Goal: Book appointment/travel/reservation

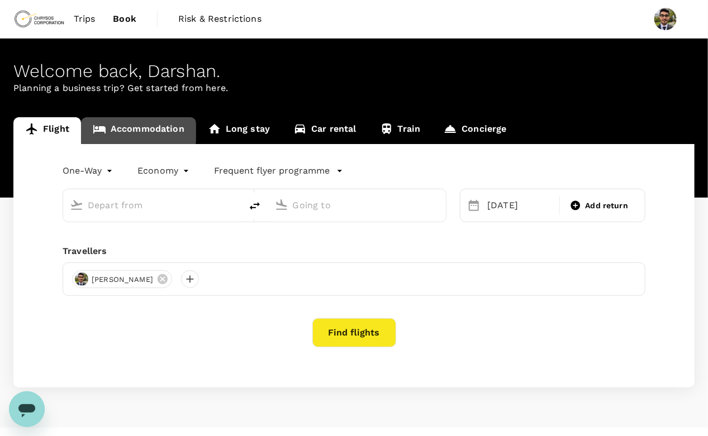
click at [129, 127] on link "Accommodation" at bounding box center [138, 130] width 115 height 27
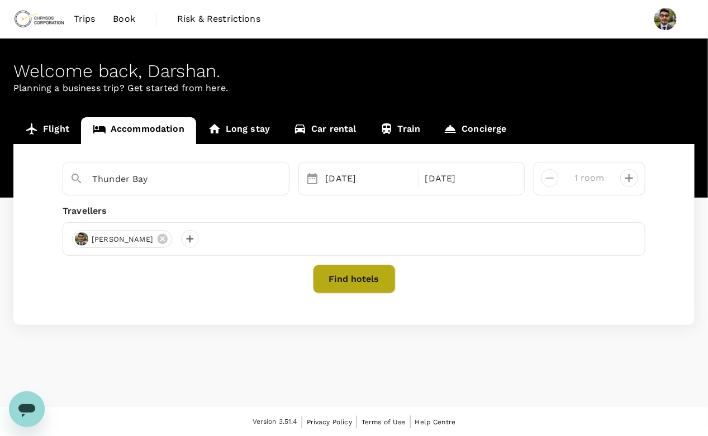
click at [332, 285] on button "Find hotels" at bounding box center [354, 279] width 83 height 29
click at [346, 280] on button "Find hotels" at bounding box center [354, 279] width 83 height 29
click at [334, 265] on button "Find hotels" at bounding box center [354, 279] width 83 height 29
click at [107, 16] on link "Book" at bounding box center [124, 19] width 40 height 38
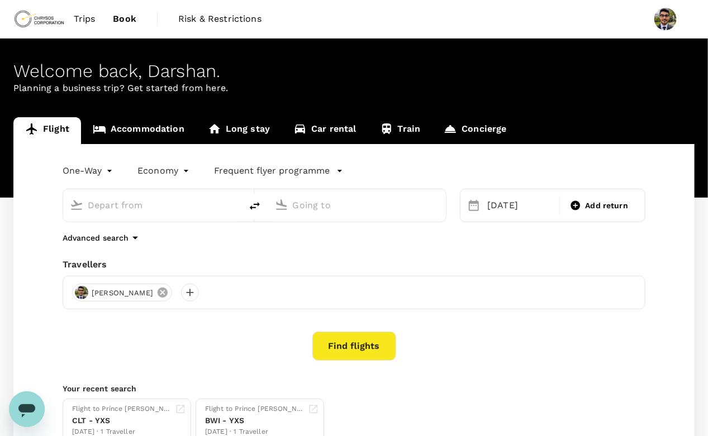
type input "[GEOGRAPHIC_DATA], [GEOGRAPHIC_DATA] (any)"
type input "Thunder Bay (YQT)"
type input "[GEOGRAPHIC_DATA], [GEOGRAPHIC_DATA] (any)"
type input "Thunder Bay (YQT)"
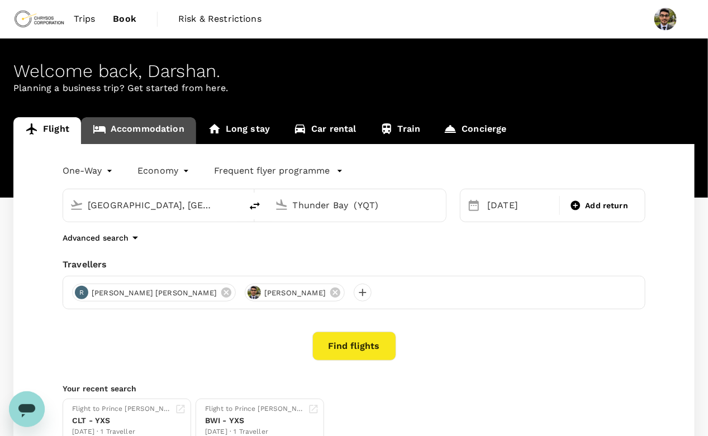
click at [155, 137] on link "Accommodation" at bounding box center [138, 130] width 115 height 27
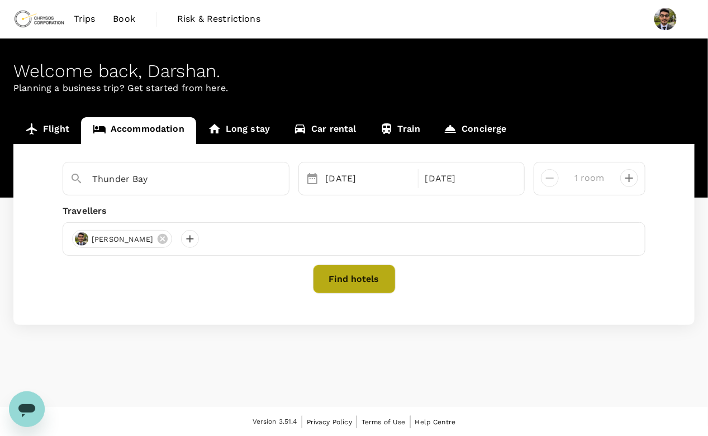
click at [374, 272] on button "Find hotels" at bounding box center [354, 279] width 83 height 29
click at [339, 279] on button "Find hotels" at bounding box center [354, 279] width 83 height 29
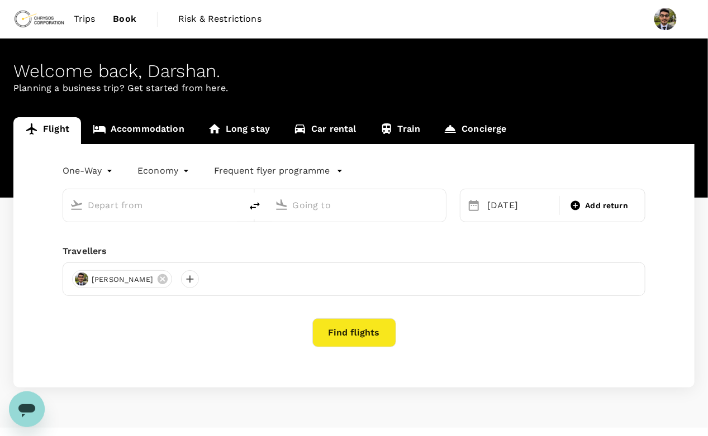
type input "[GEOGRAPHIC_DATA], [GEOGRAPHIC_DATA] (any)"
type input "Thunder Bay (YQT)"
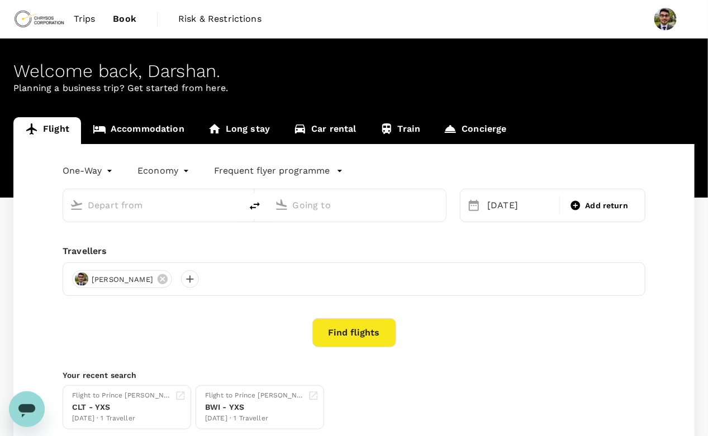
type input "[GEOGRAPHIC_DATA], [GEOGRAPHIC_DATA] (any)"
type input "Thunder Bay (YQT)"
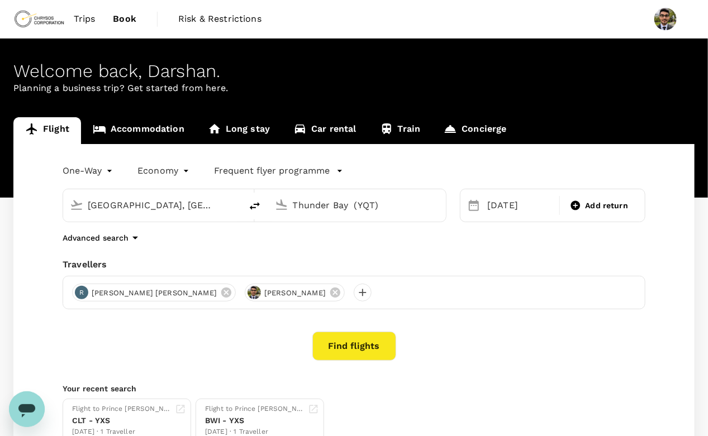
click at [112, 141] on link "Accommodation" at bounding box center [138, 130] width 115 height 27
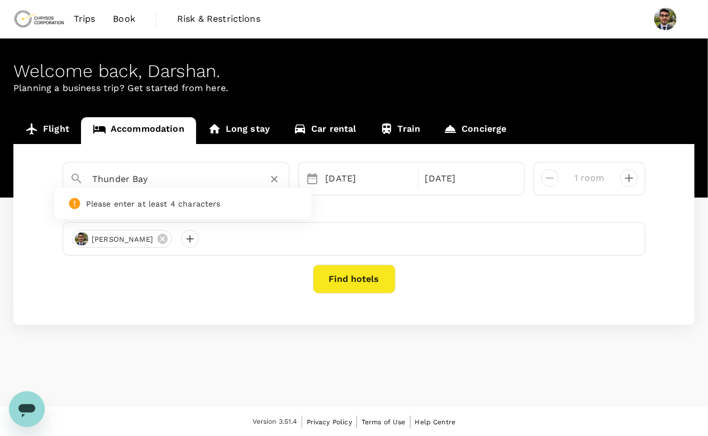
click at [237, 178] on input "Thunder Bay" at bounding box center [171, 178] width 159 height 17
click at [240, 246] on div "[PERSON_NAME]" at bounding box center [354, 239] width 583 height 34
click at [361, 288] on button "Find hotels" at bounding box center [354, 279] width 83 height 29
click at [193, 184] on input "Thunder Bay" at bounding box center [171, 178] width 159 height 17
click at [256, 185] on div "Thunder Bay" at bounding box center [187, 179] width 190 height 18
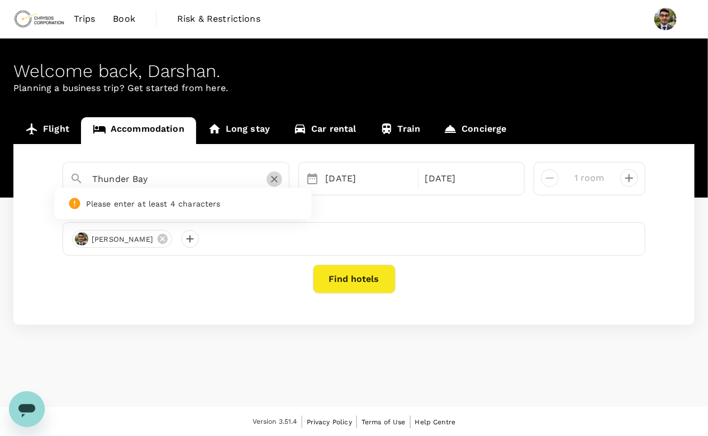
click at [269, 183] on icon "Clear" at bounding box center [274, 179] width 11 height 11
click at [158, 184] on input "text" at bounding box center [171, 178] width 159 height 17
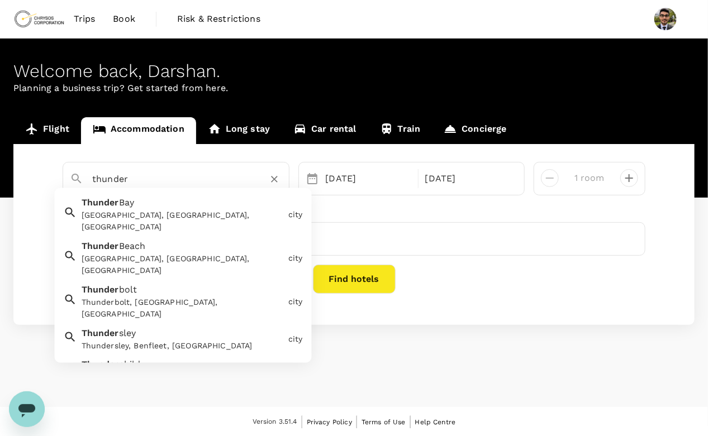
click at [147, 198] on div "Thunder Bay Thunder Bay, ON, Canada" at bounding box center [180, 212] width 207 height 41
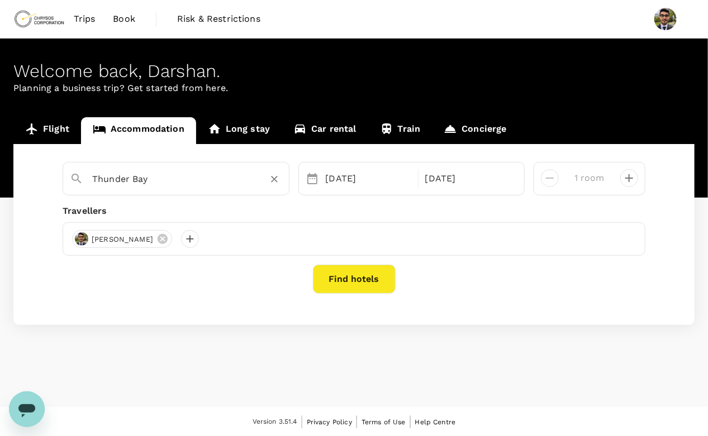
type input "Thunder Bay"
click at [366, 287] on button "Find hotels" at bounding box center [354, 279] width 83 height 29
click at [246, 119] on link "Long stay" at bounding box center [238, 130] width 85 height 27
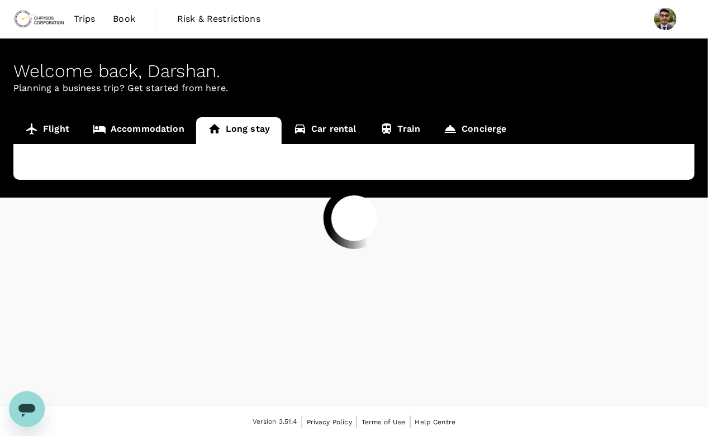
click at [144, 126] on div at bounding box center [354, 218] width 708 height 436
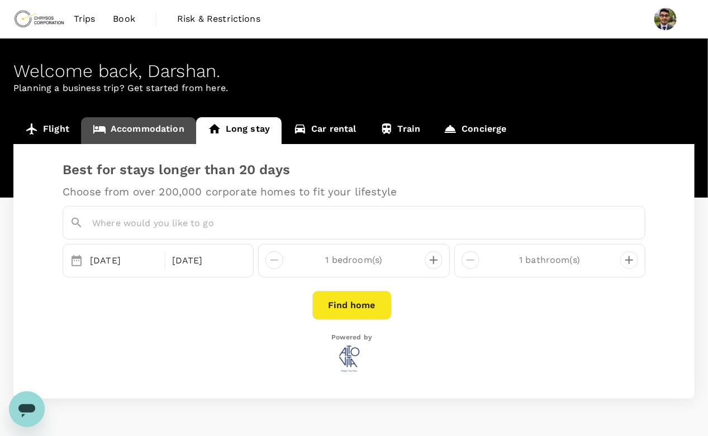
click at [144, 126] on link "Accommodation" at bounding box center [138, 130] width 115 height 27
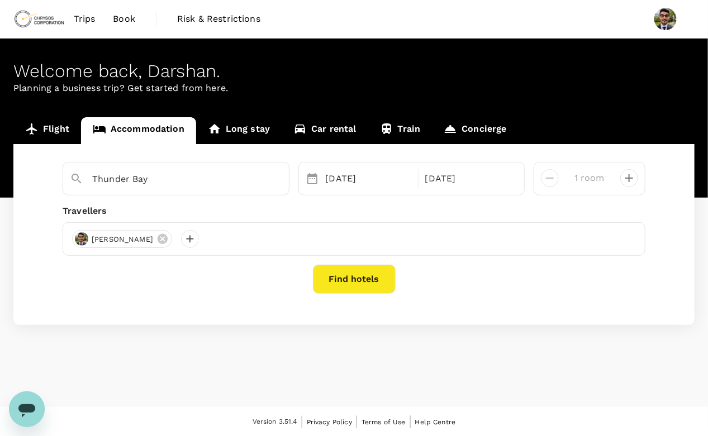
click at [151, 194] on div "Thunder Bay" at bounding box center [176, 179] width 227 height 34
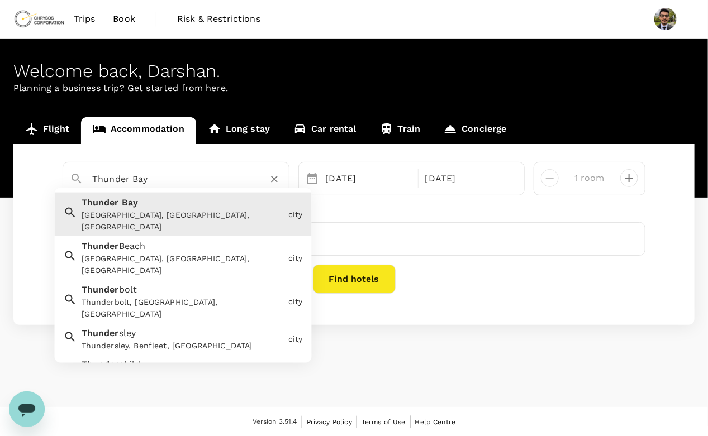
click at [187, 181] on input "Thunder Bay" at bounding box center [171, 178] width 159 height 17
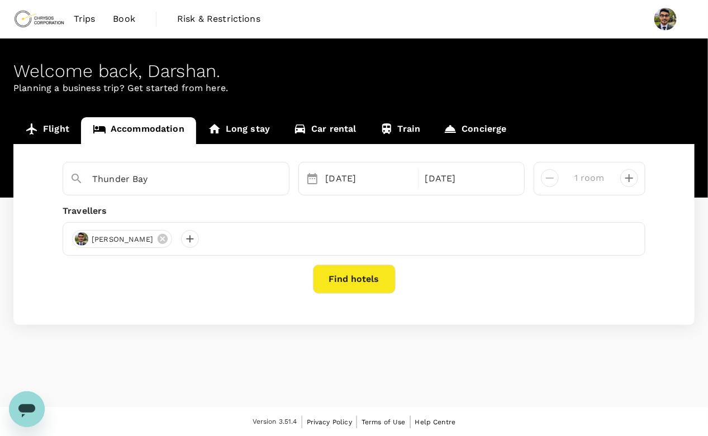
click at [356, 232] on div "[PERSON_NAME]" at bounding box center [354, 239] width 583 height 34
click at [164, 160] on div "Thunder Bay" at bounding box center [171, 174] width 221 height 29
click at [18, 198] on div "Thunder Bay 14 Sep 20 Sep 1 room Travellers Darshan Chauhan Find hotels" at bounding box center [353, 234] width 681 height 181
click at [149, 193] on div "Thunder Bay" at bounding box center [176, 179] width 227 height 34
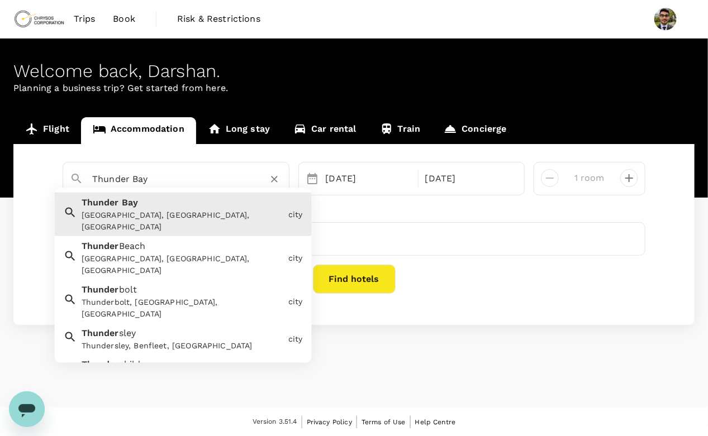
click at [189, 182] on input "Thunder Bay" at bounding box center [171, 178] width 159 height 17
click at [175, 211] on div "Thunder Bay, ON, Canada" at bounding box center [183, 220] width 202 height 23
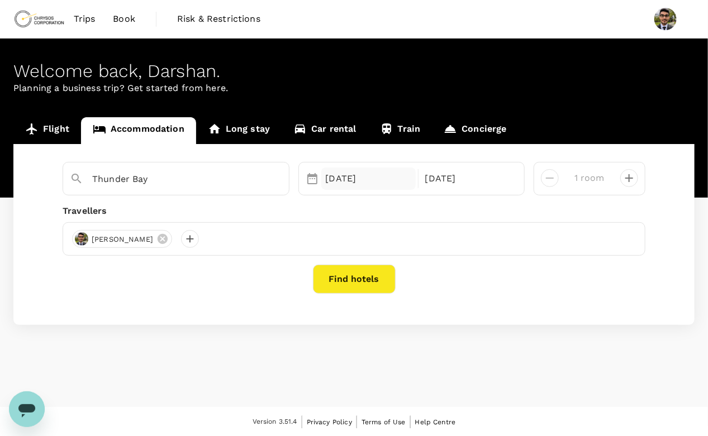
click at [367, 174] on div "[DATE]" at bounding box center [368, 179] width 94 height 22
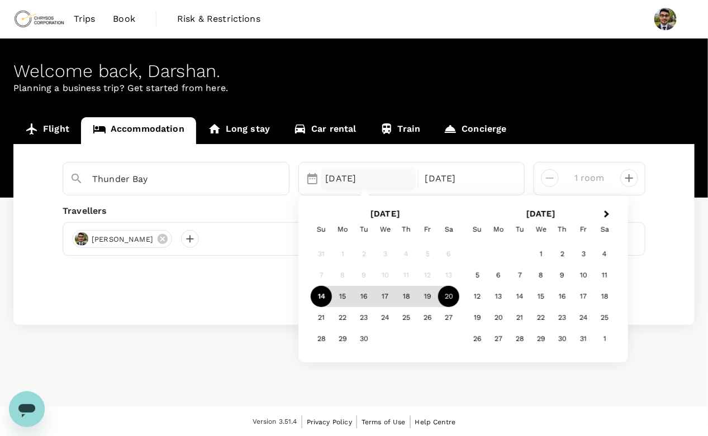
click at [320, 294] on div "14" at bounding box center [321, 297] width 21 height 21
click at [460, 297] on div "September 2025 Su Mo Tu We Th Fr Sa 31 1 2 3 4 5 6 7 8 9 10 11 12 13 14 15 16 1…" at bounding box center [385, 278] width 156 height 149
click at [456, 296] on div "20" at bounding box center [448, 297] width 21 height 21
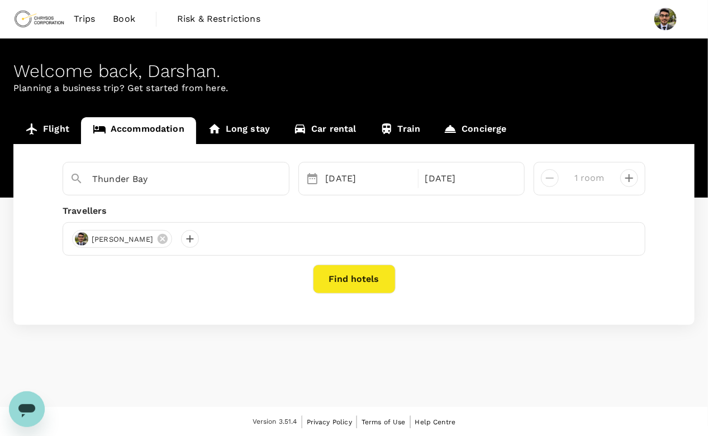
click at [619, 178] on div at bounding box center [624, 173] width 27 height 27
click at [624, 178] on icon "decrease" at bounding box center [628, 177] width 13 height 13
type input "2 rooms"
click at [199, 242] on div at bounding box center [190, 239] width 18 height 18
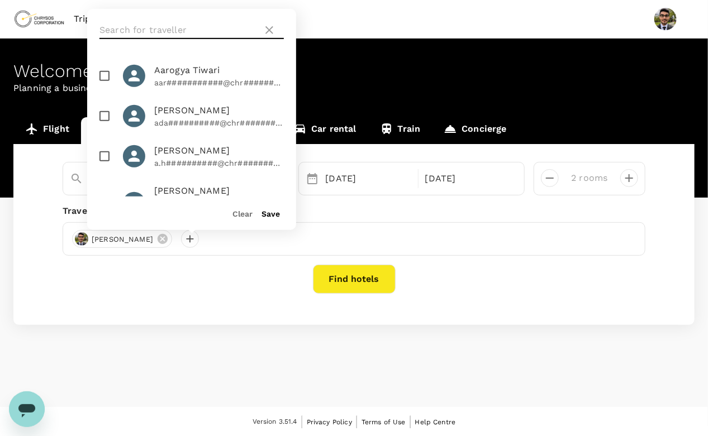
click at [139, 36] on input "text" at bounding box center [178, 30] width 159 height 18
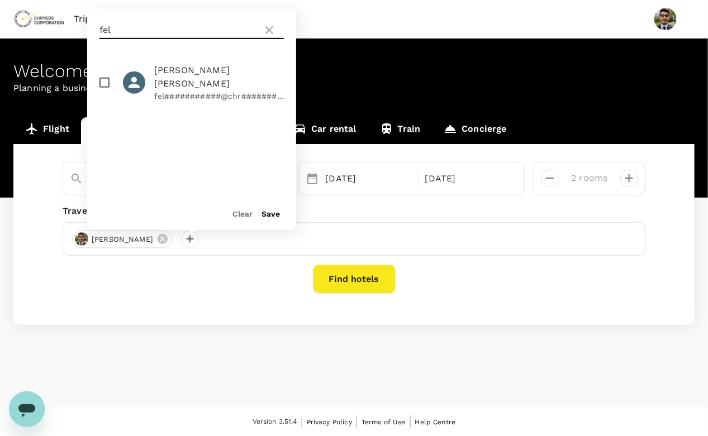
type input "fel"
click at [98, 75] on input "checkbox" at bounding box center [104, 82] width 23 height 23
checkbox input "true"
click at [266, 212] on button "Save" at bounding box center [270, 213] width 18 height 9
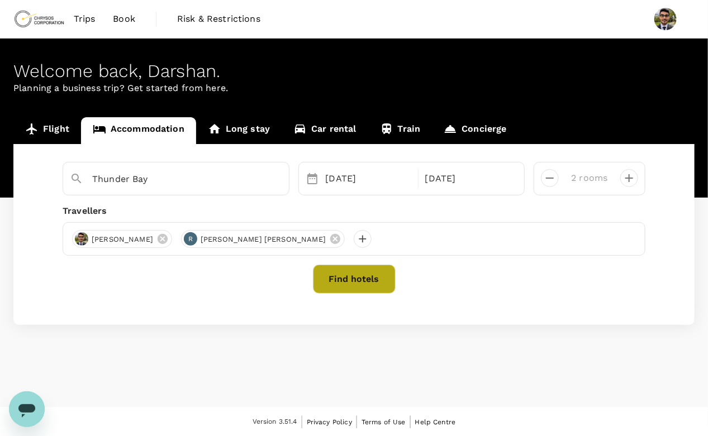
click at [331, 270] on button "Find hotels" at bounding box center [354, 279] width 83 height 29
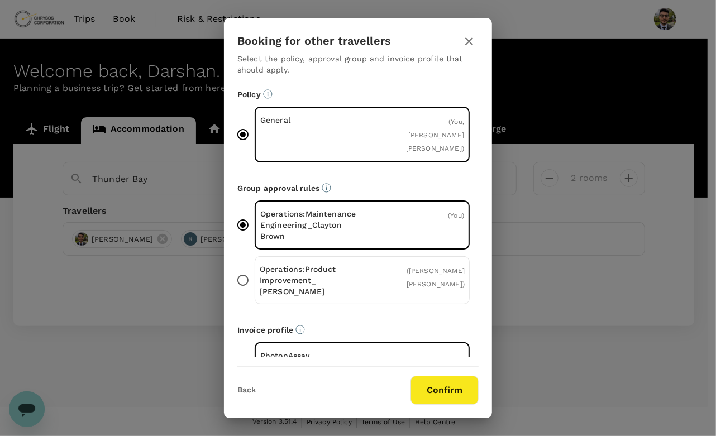
scroll to position [25, 0]
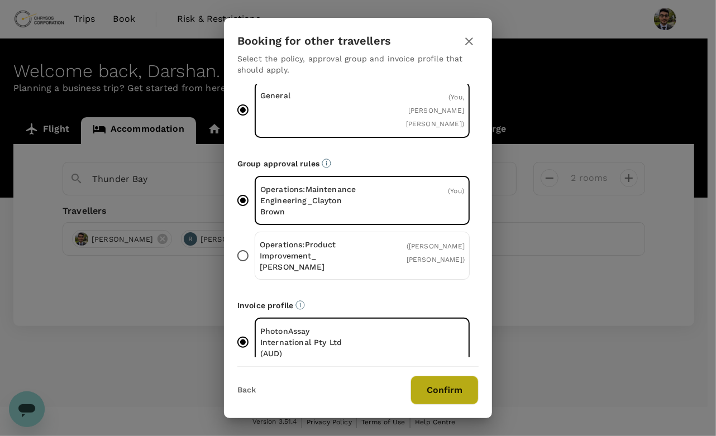
click at [446, 398] on button "Confirm" at bounding box center [445, 390] width 68 height 29
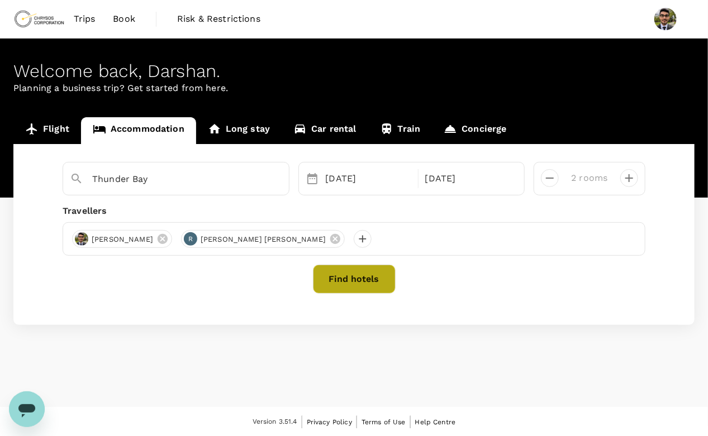
click at [355, 280] on button "Find hotels" at bounding box center [354, 279] width 83 height 29
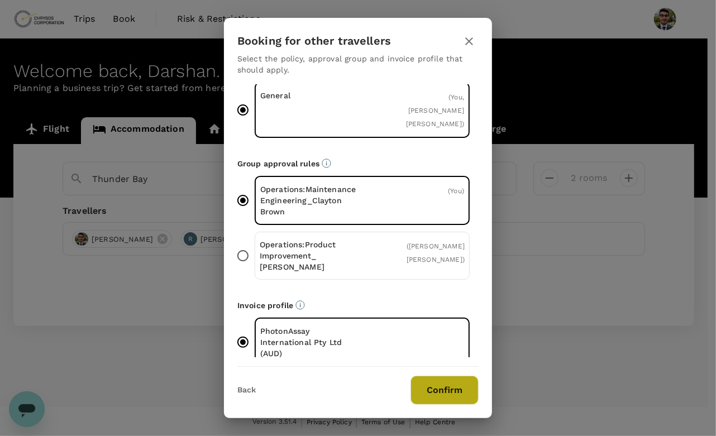
click at [435, 395] on button "Confirm" at bounding box center [445, 390] width 68 height 29
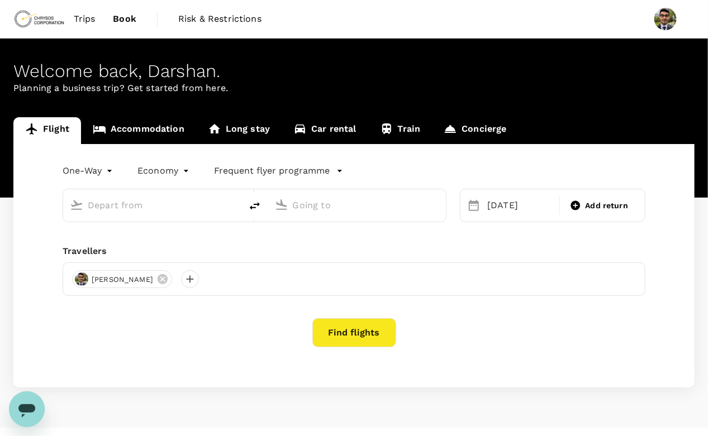
type input "[GEOGRAPHIC_DATA], [GEOGRAPHIC_DATA] (any)"
type input "Thunder Bay (YQT)"
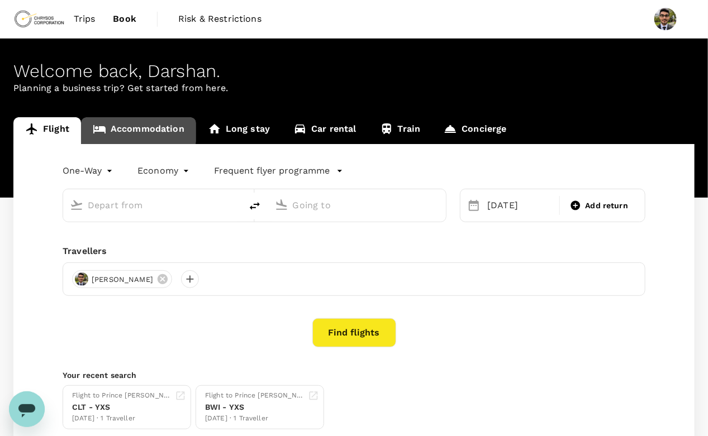
click at [130, 130] on link "Accommodation" at bounding box center [138, 130] width 115 height 27
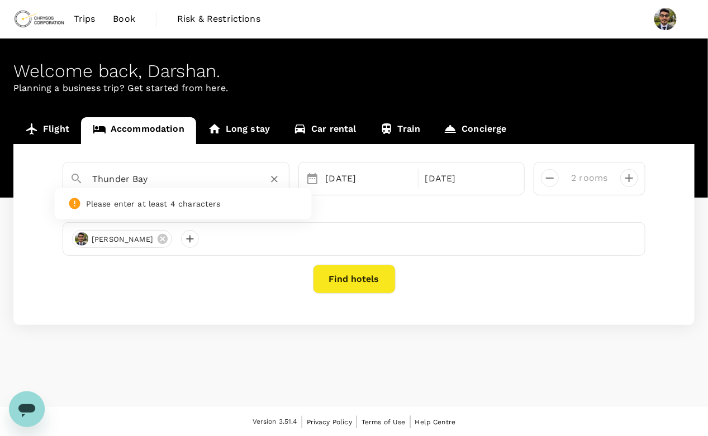
click at [173, 177] on input "Thunder Bay" at bounding box center [171, 178] width 159 height 17
click at [29, 200] on div "Thunder Bay No options Please enter at least 4 characters 14 Sep 20 Sep 2 rooms…" at bounding box center [353, 234] width 681 height 181
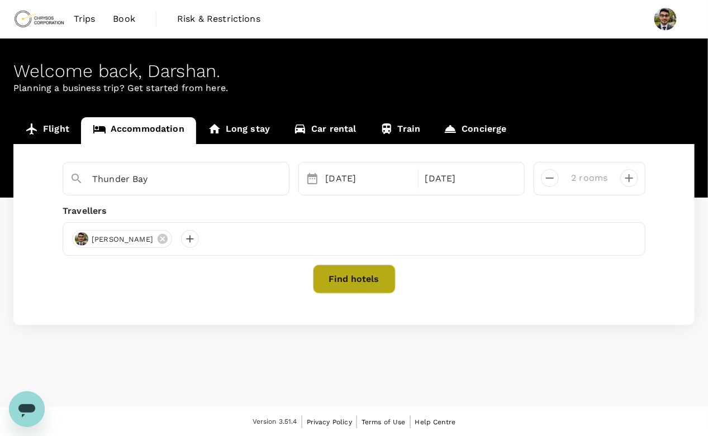
click at [374, 272] on button "Find hotels" at bounding box center [354, 279] width 83 height 29
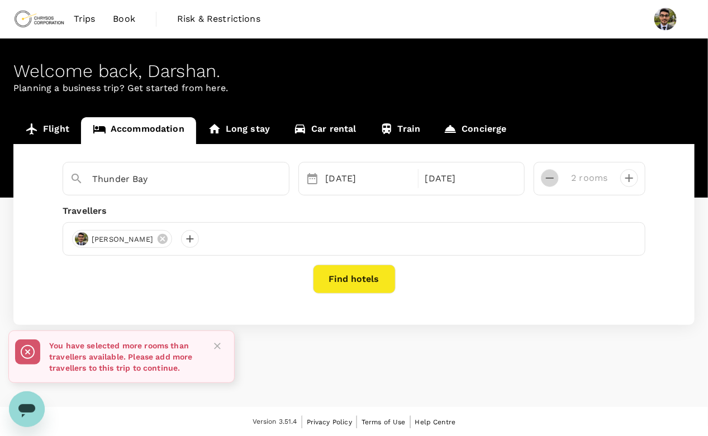
click at [552, 181] on icon "decrease" at bounding box center [549, 177] width 13 height 13
type input "1 room"
click at [361, 273] on button "Find hotels" at bounding box center [354, 279] width 83 height 29
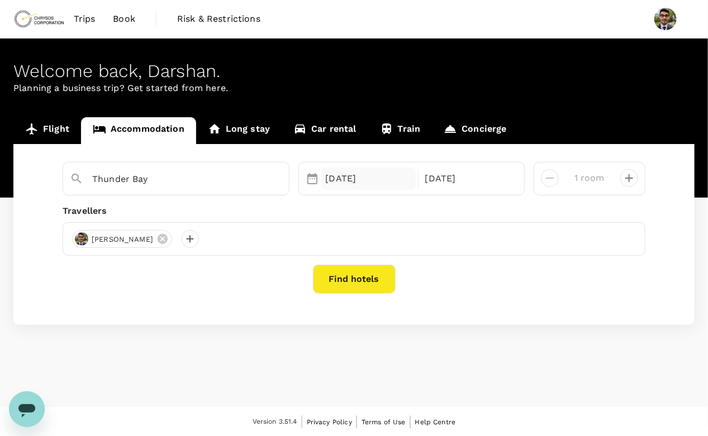
click at [343, 175] on div "[DATE]" at bounding box center [368, 179] width 94 height 22
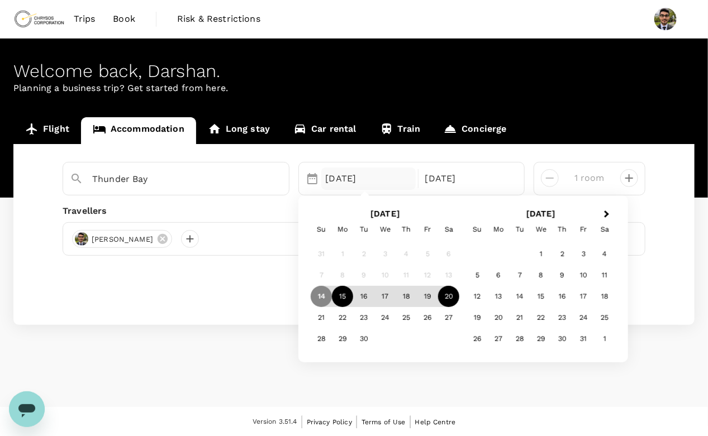
click at [341, 295] on div "15" at bounding box center [342, 297] width 21 height 21
click at [450, 299] on div "20" at bounding box center [448, 297] width 21 height 21
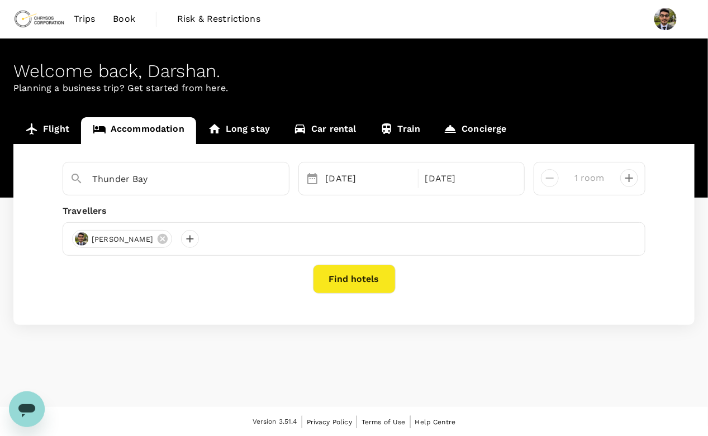
drag, startPoint x: 361, startPoint y: 294, endPoint x: 351, endPoint y: 285, distance: 13.1
click at [351, 285] on div "Thunder Bay Selected date: Monday, September 15th, 2025 15 Sep Selected date: S…" at bounding box center [353, 234] width 681 height 181
click at [351, 285] on button "Find hotels" at bounding box center [354, 279] width 83 height 29
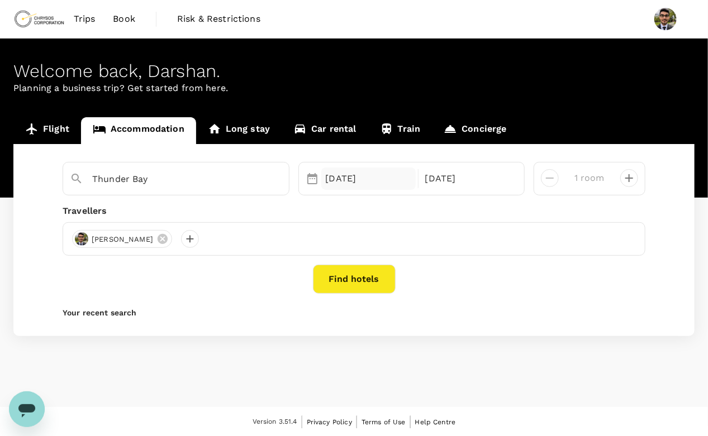
drag, startPoint x: 313, startPoint y: 194, endPoint x: 322, endPoint y: 182, distance: 14.7
click at [322, 182] on div "15 Sep 20 Sep" at bounding box center [411, 179] width 227 height 34
click at [322, 182] on div "15 Sep" at bounding box center [368, 179] width 94 height 22
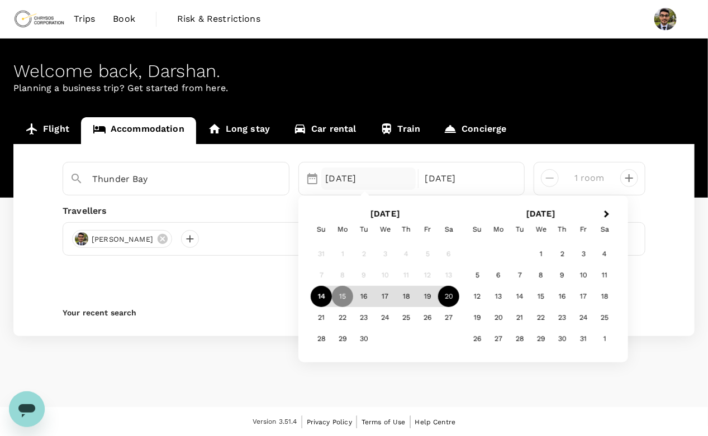
click at [321, 302] on div "14" at bounding box center [321, 297] width 21 height 21
click at [454, 295] on div "20" at bounding box center [448, 297] width 21 height 21
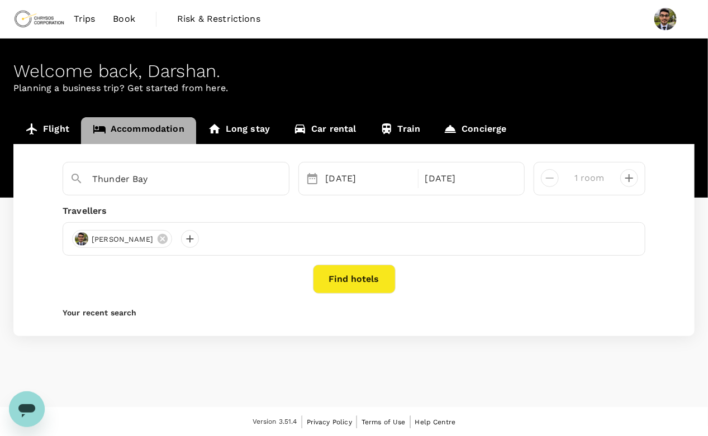
click at [115, 122] on link "Accommodation" at bounding box center [138, 130] width 115 height 27
click at [335, 191] on div "Selected date: Sunday, September 14th, 2025 14 Sep Selected date: Saturday, Sep…" at bounding box center [411, 179] width 227 height 34
click at [338, 178] on div "[DATE]" at bounding box center [368, 179] width 94 height 22
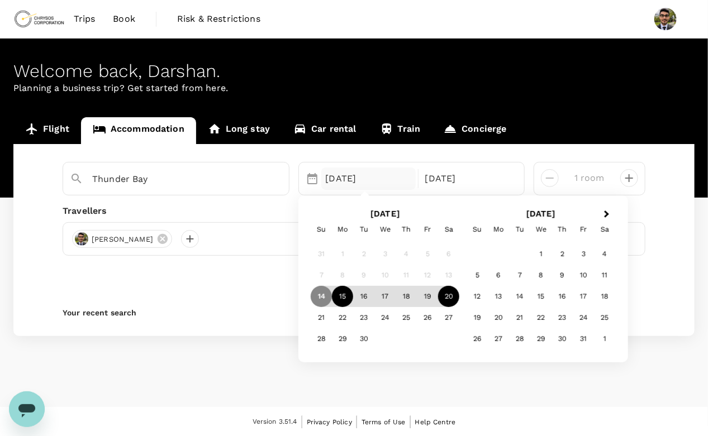
click at [352, 296] on div "15" at bounding box center [342, 297] width 21 height 21
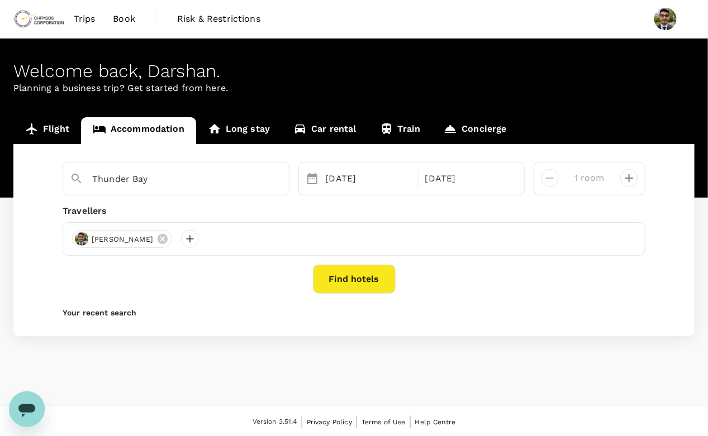
click at [208, 312] on p "Your recent search" at bounding box center [354, 312] width 583 height 11
click at [385, 273] on button "Find hotels" at bounding box center [354, 279] width 83 height 29
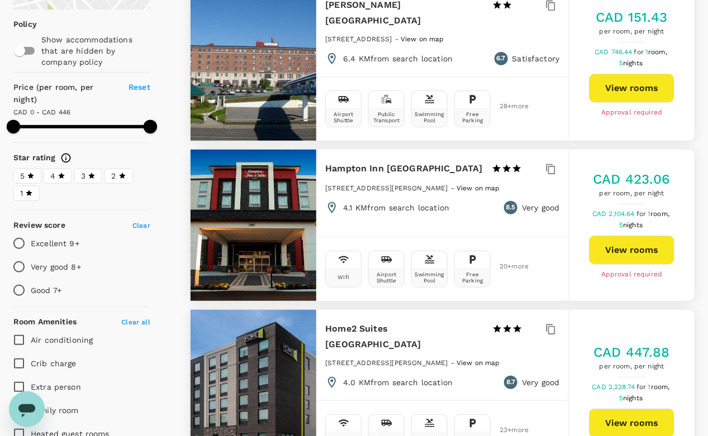
scroll to position [149, 0]
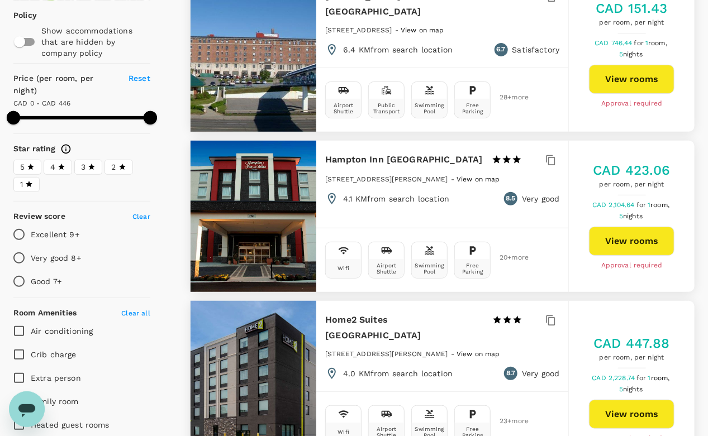
click at [596, 252] on div "CAD 423.06 per room, per night CAD 2,104.64 for 1 room, 5 nights View rooms App…" at bounding box center [632, 216] width 126 height 110
click at [604, 248] on button "View rooms" at bounding box center [631, 241] width 85 height 29
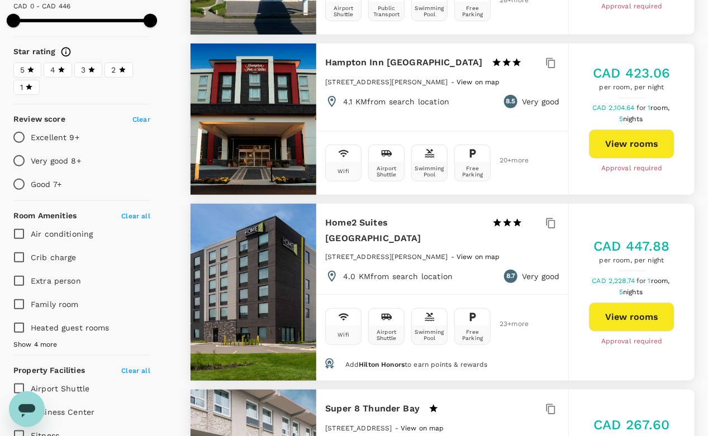
scroll to position [247, 0]
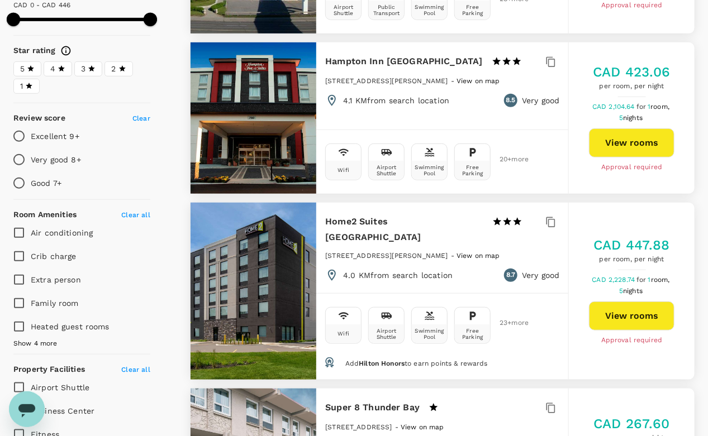
type input "499"
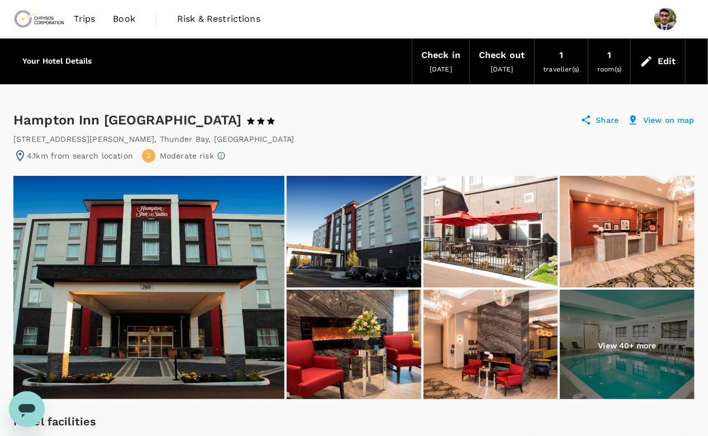
click at [113, 9] on link "Book" at bounding box center [124, 19] width 40 height 38
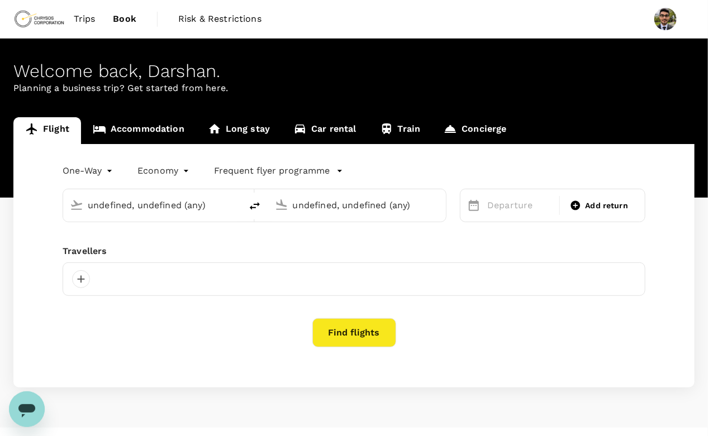
type input "[GEOGRAPHIC_DATA], [GEOGRAPHIC_DATA] (any)"
type input "Thunder Bay (YQT)"
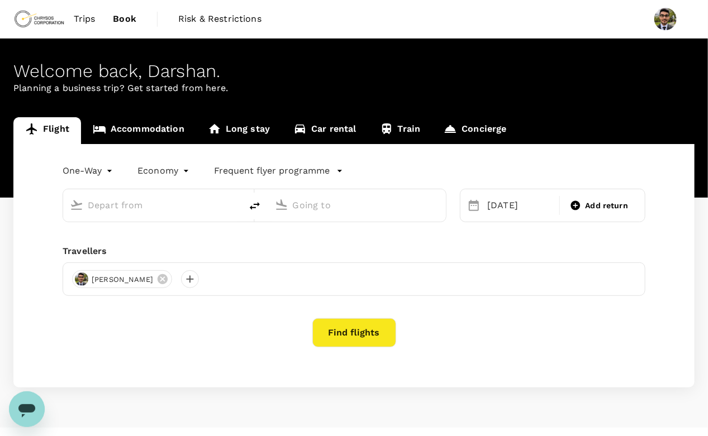
type input "[GEOGRAPHIC_DATA], [GEOGRAPHIC_DATA] (any)"
type input "Thunder Bay (YQT)"
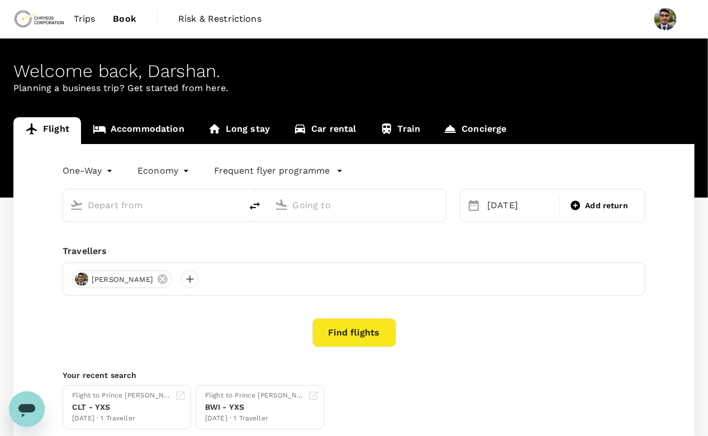
type input "[GEOGRAPHIC_DATA], [GEOGRAPHIC_DATA] (any)"
type input "Thunder Bay (YQT)"
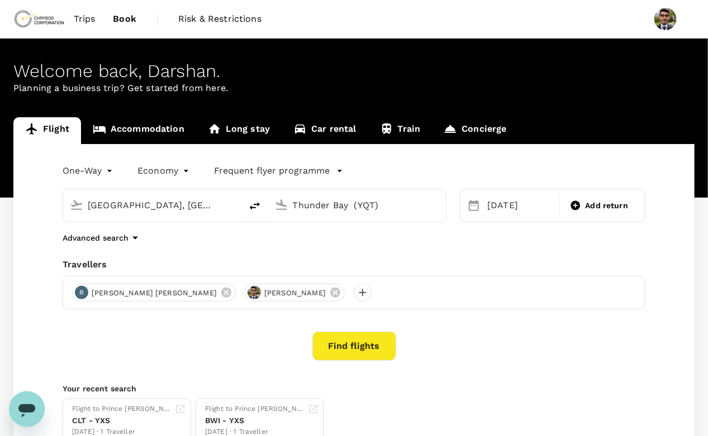
click at [76, 22] on span "Trips" at bounding box center [85, 18] width 22 height 13
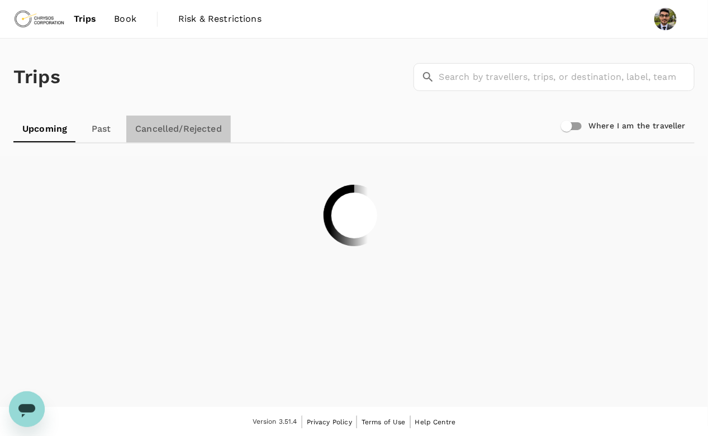
click at [167, 140] on link "Cancelled/Rejected" at bounding box center [178, 129] width 104 height 27
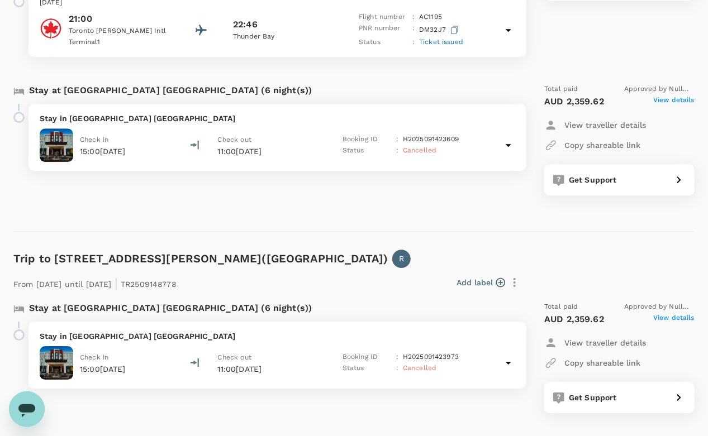
scroll to position [1181, 0]
click at [285, 124] on div "Stay in Hampton Inn Stes Thunder Bay Check in 15:00, 14 Sep 2025 Check out 11:0…" at bounding box center [277, 136] width 498 height 67
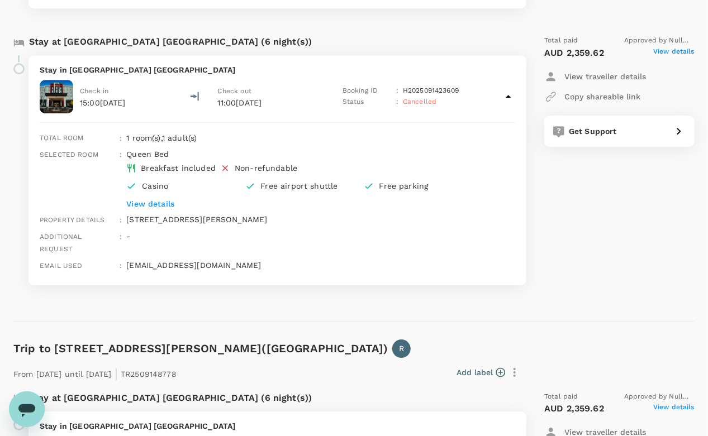
scroll to position [1228, 0]
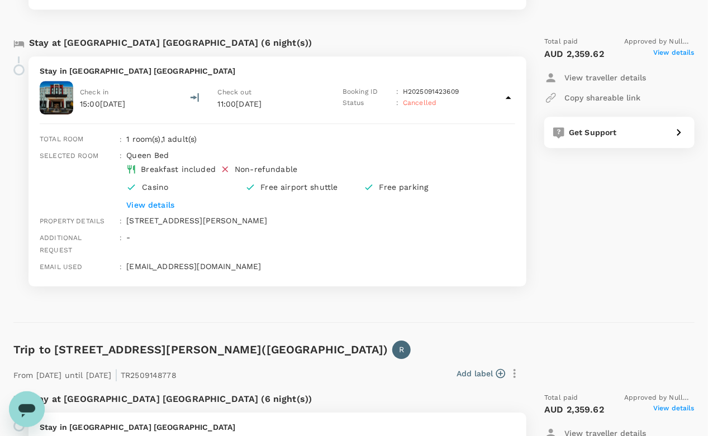
click at [667, 49] on span "View details" at bounding box center [673, 53] width 41 height 13
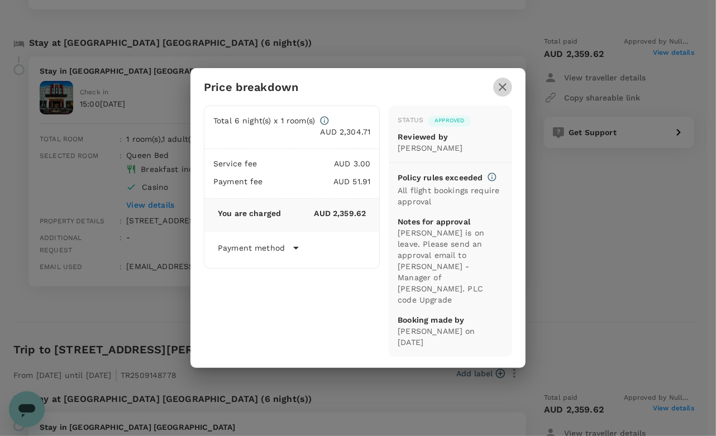
click at [501, 94] on icon "button" at bounding box center [502, 86] width 13 height 13
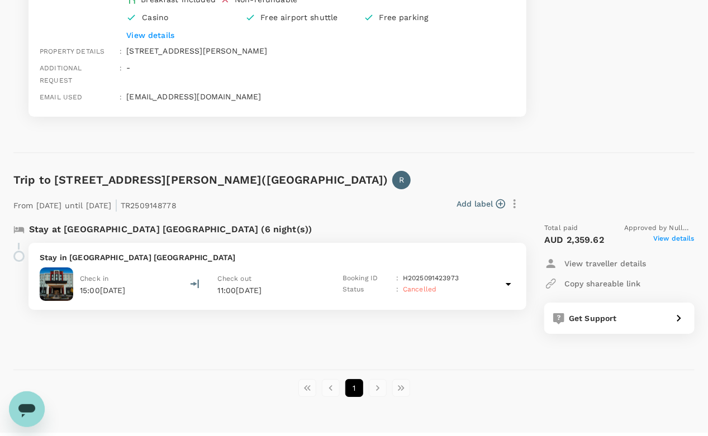
scroll to position [1399, 0]
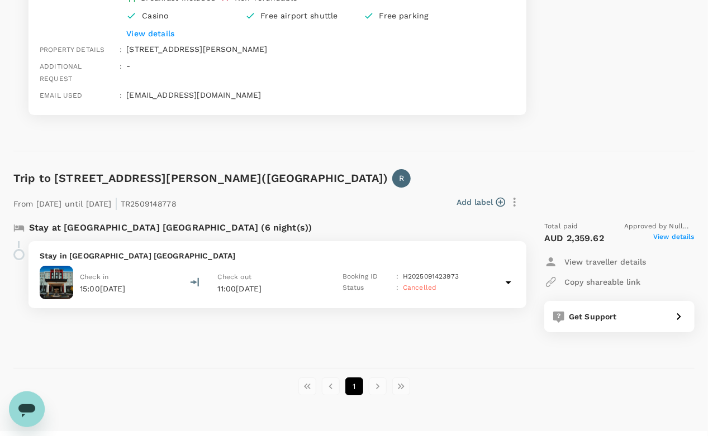
click at [680, 230] on div "Total paid Approved by null null AUD 2,359.62 View details View traveller detai…" at bounding box center [619, 277] width 150 height 112
click at [655, 232] on span "View details" at bounding box center [673, 238] width 41 height 13
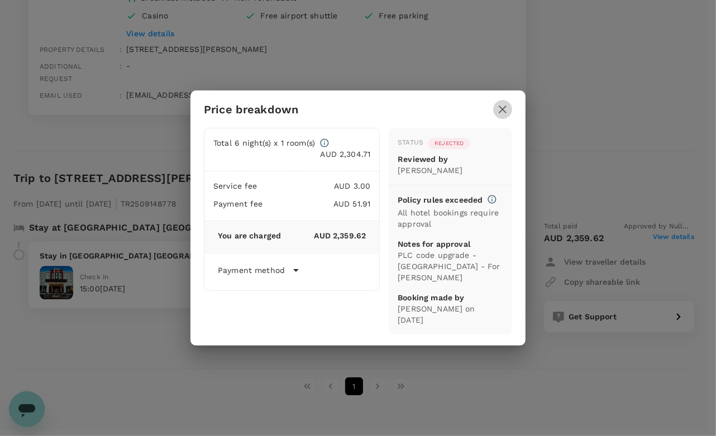
click at [510, 113] on button "button" at bounding box center [502, 109] width 19 height 19
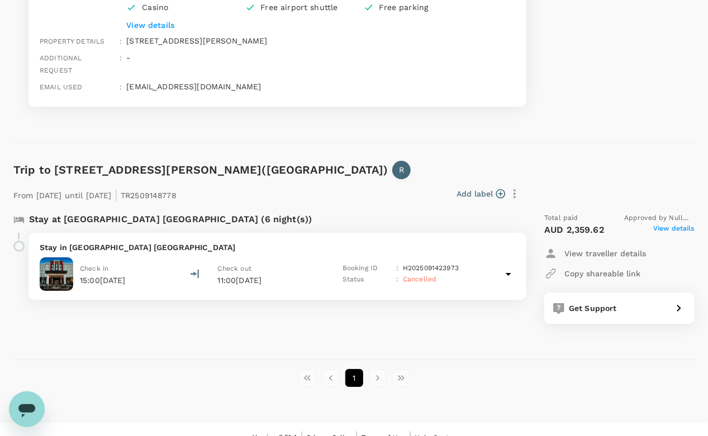
scroll to position [1358, 0]
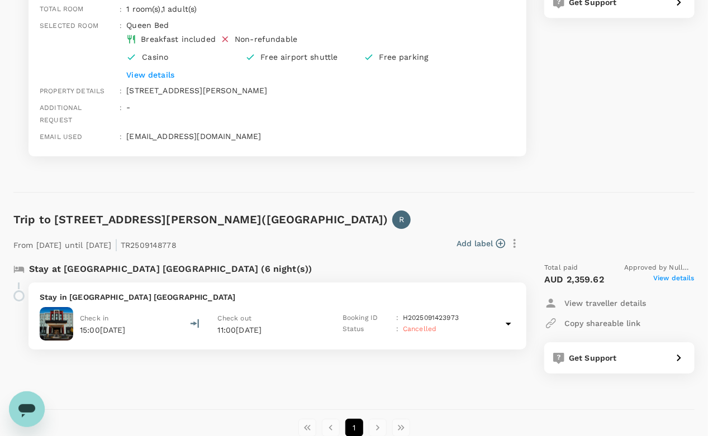
click at [667, 273] on span "View details" at bounding box center [673, 279] width 41 height 13
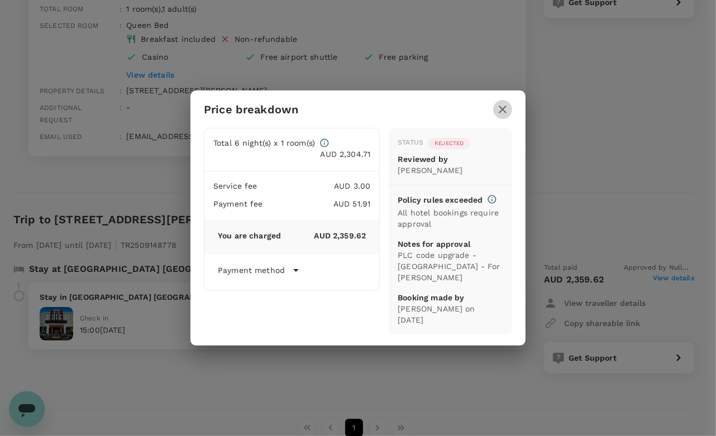
click at [509, 113] on icon "button" at bounding box center [502, 109] width 13 height 13
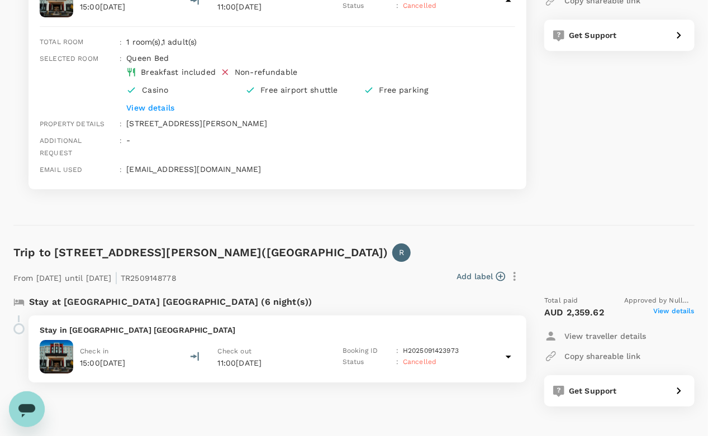
scroll to position [1328, 0]
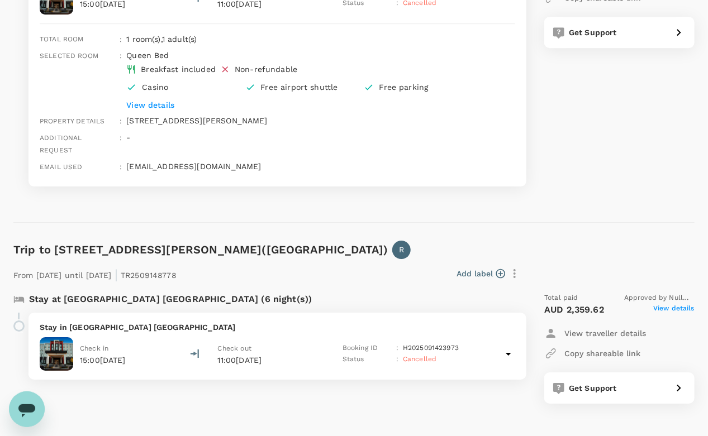
click at [302, 317] on div "Stay in Hampton Inn Stes Thunder Bay Check in 15:00, 14 Sep 2025 Check out 11:0…" at bounding box center [277, 346] width 498 height 67
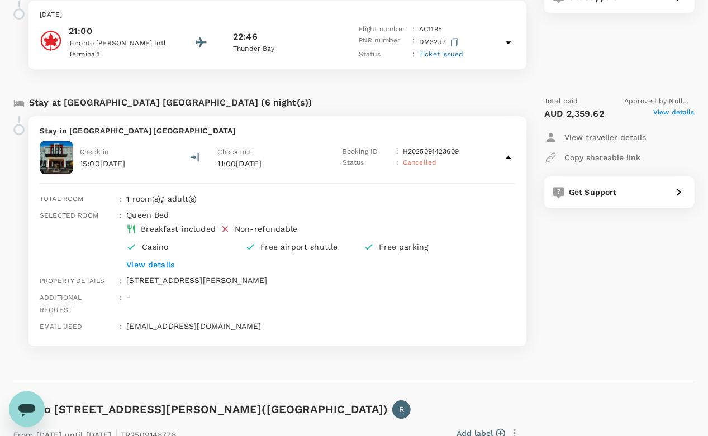
scroll to position [1167, 0]
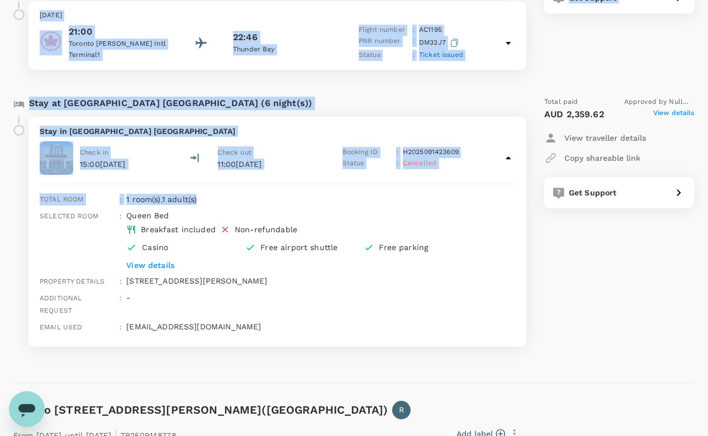
drag, startPoint x: 13, startPoint y: 66, endPoint x: 498, endPoint y: 198, distance: 502.4
click at [498, 198] on div "From 14 Sep 2025 until 20 Sep 2025 | TR2509131114 Add label Flight from Canada …" at bounding box center [345, 87] width 699 height 555
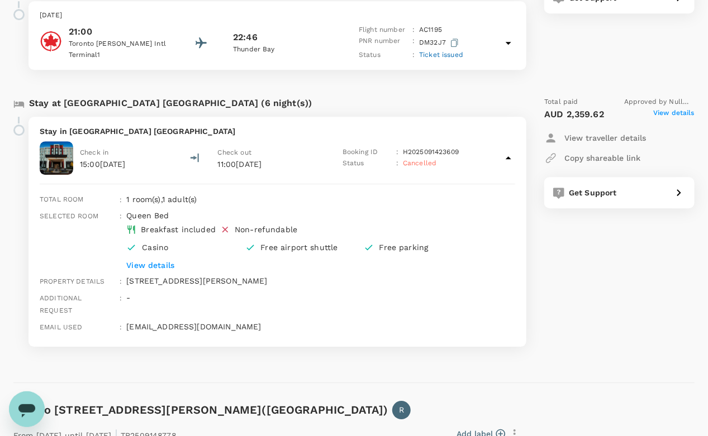
click at [392, 293] on p "-" at bounding box center [320, 297] width 389 height 11
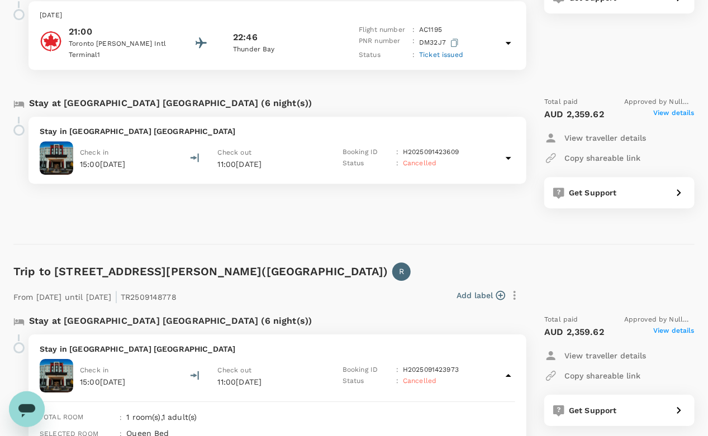
click at [316, 122] on div "Stay in Hampton Inn Stes Thunder Bay Check in 15:00, 14 Sep 2025 Check out 11:0…" at bounding box center [277, 150] width 498 height 67
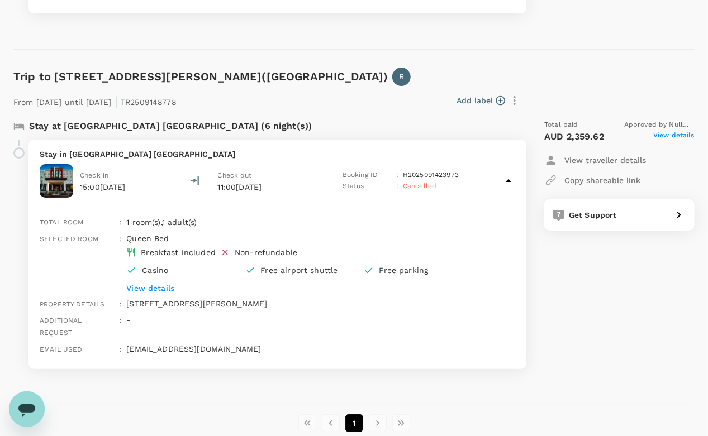
scroll to position [1505, 0]
